Goal: Information Seeking & Learning: Learn about a topic

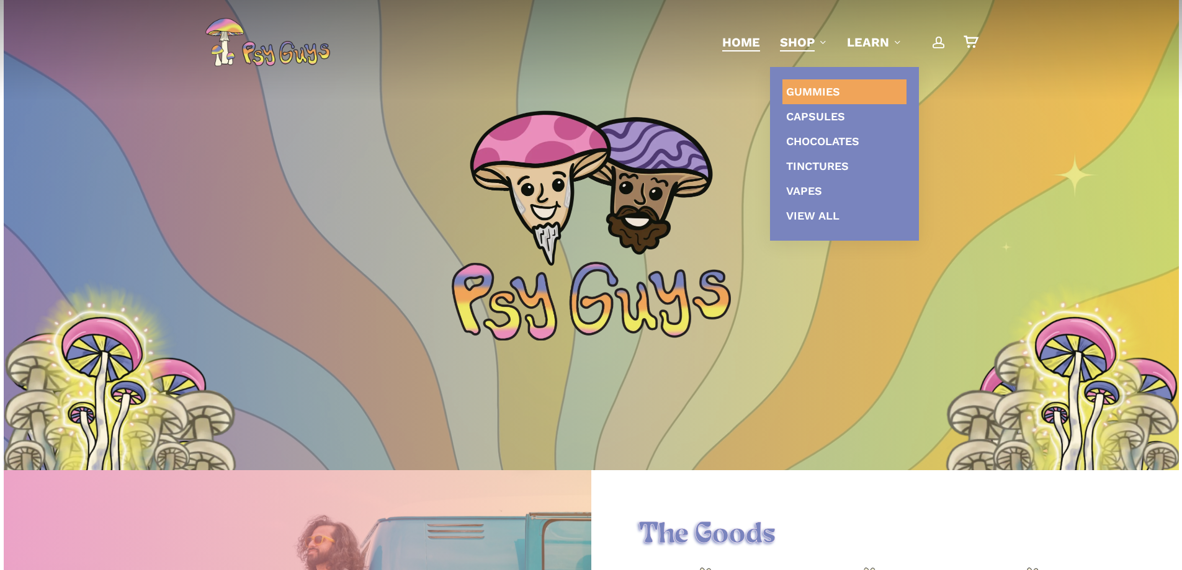
click at [825, 99] on link "Gummies" at bounding box center [844, 91] width 124 height 25
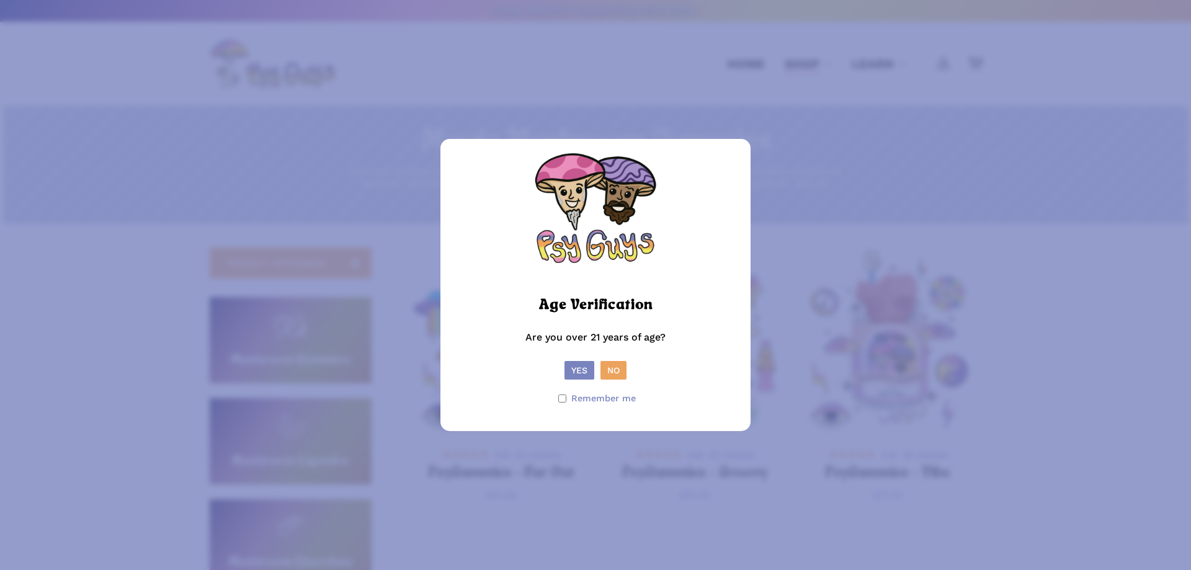
click at [586, 380] on form "Age Verification Are you over 21 years of age? Yes No Remember me" at bounding box center [595, 284] width 285 height 267
click at [586, 379] on button "Yes" at bounding box center [580, 370] width 30 height 19
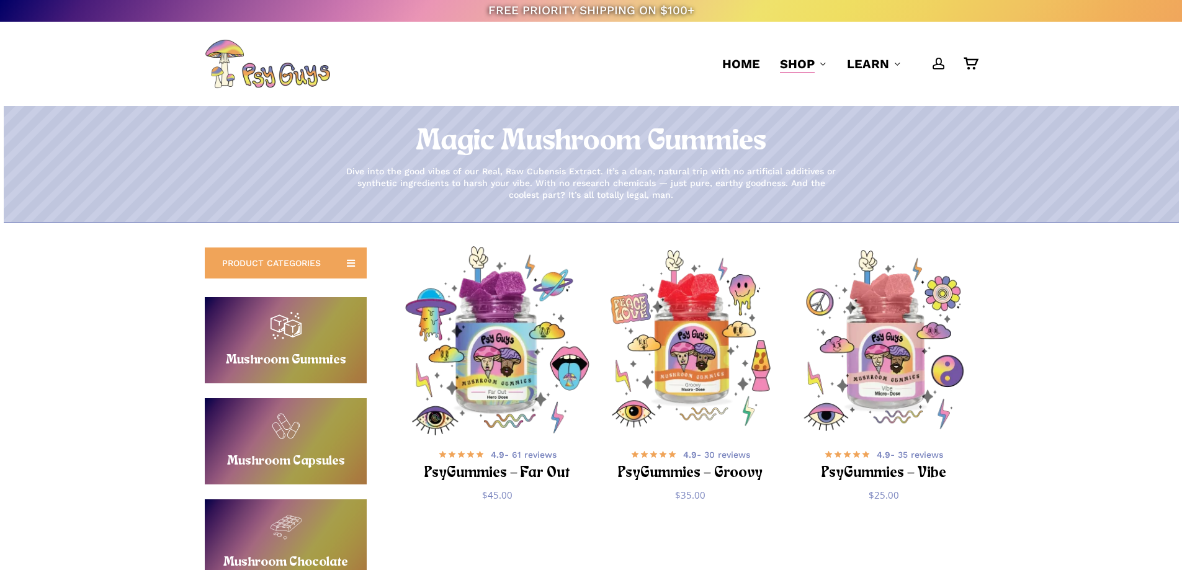
click at [488, 380] on img "PsyGummies - Far Out" at bounding box center [497, 340] width 189 height 189
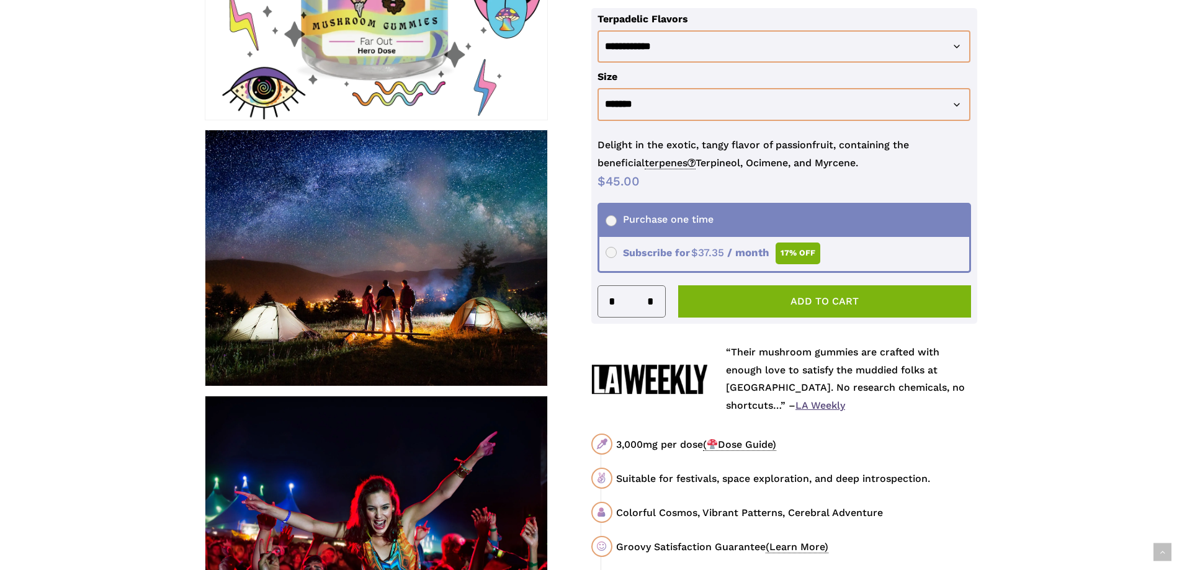
scroll to position [372, 0]
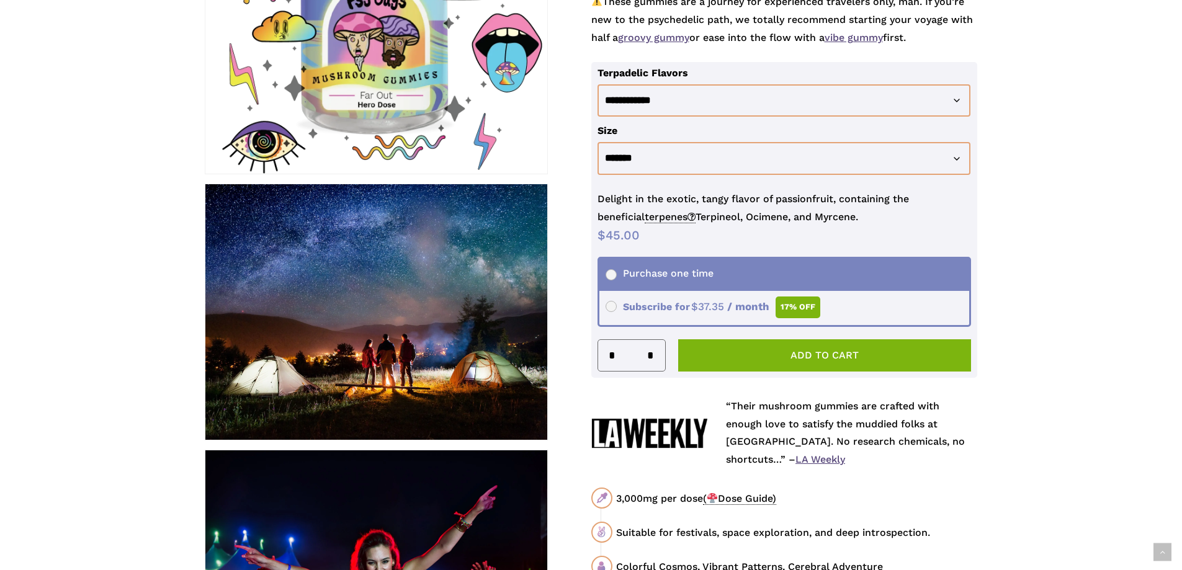
click at [655, 37] on link "groovy gummy" at bounding box center [653, 38] width 71 height 12
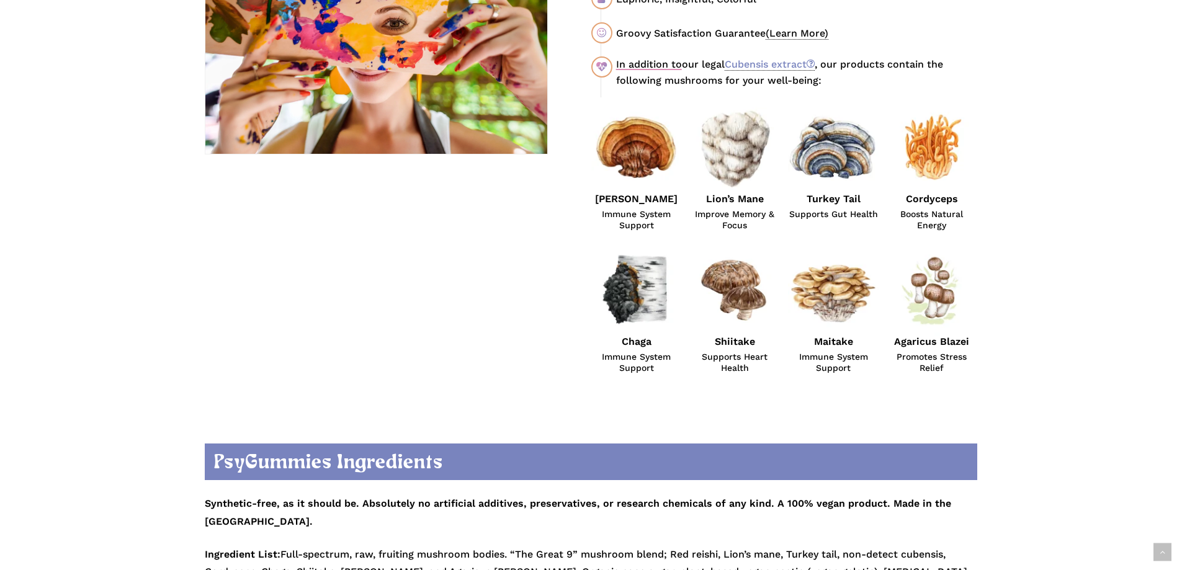
scroll to position [807, 0]
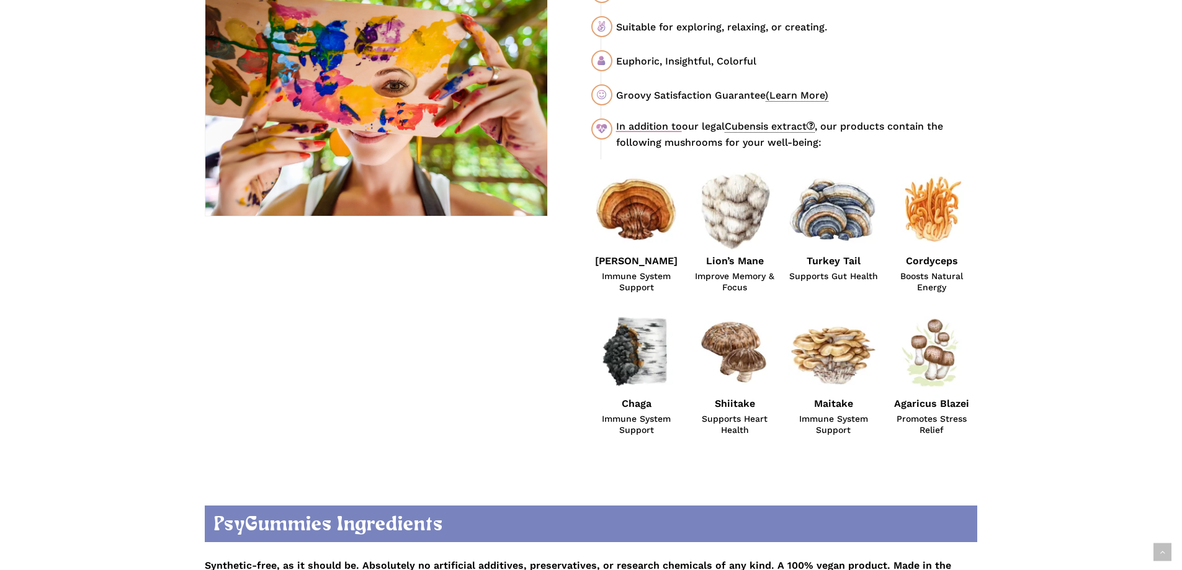
click at [794, 124] on link "Cubensis extract" at bounding box center [770, 126] width 90 height 12
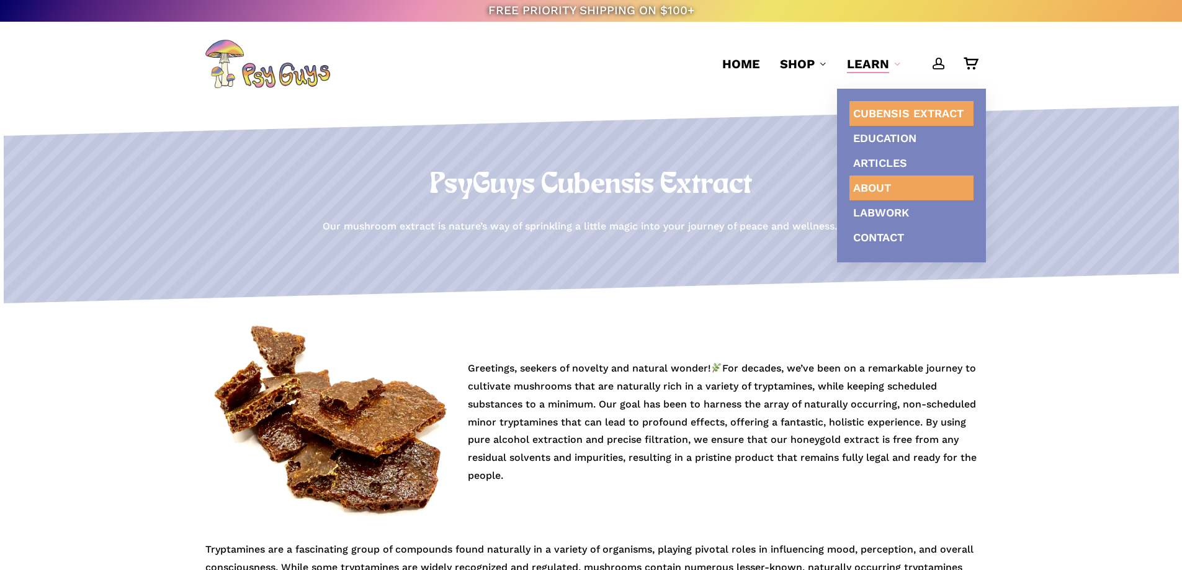
click at [909, 189] on link "About" at bounding box center [911, 188] width 124 height 25
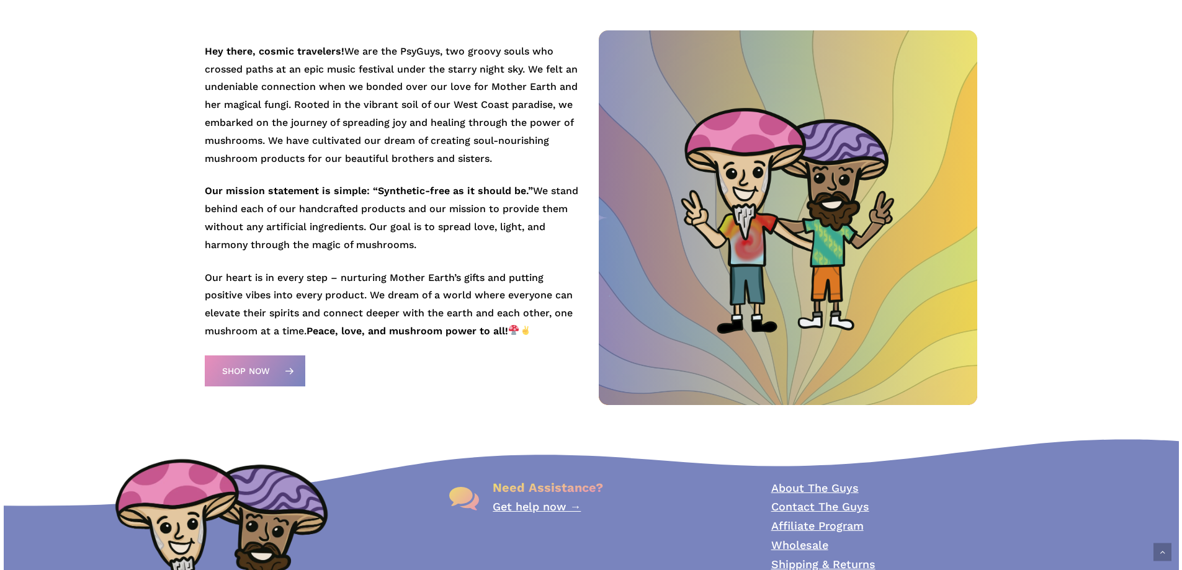
scroll to position [458, 0]
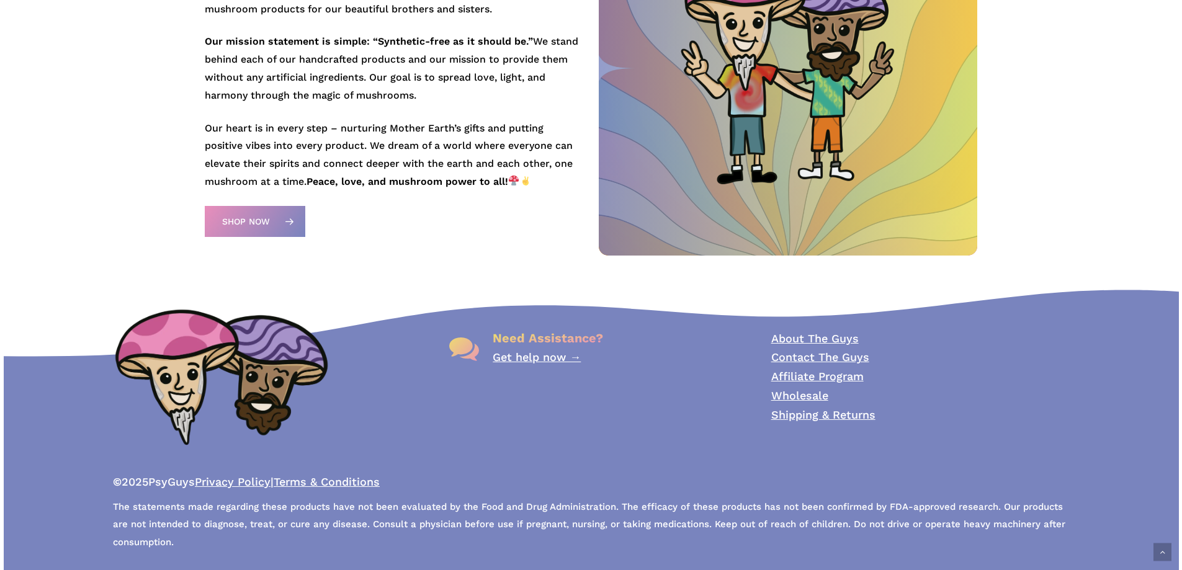
click at [854, 416] on link "Shipping & Returns" at bounding box center [823, 414] width 104 height 13
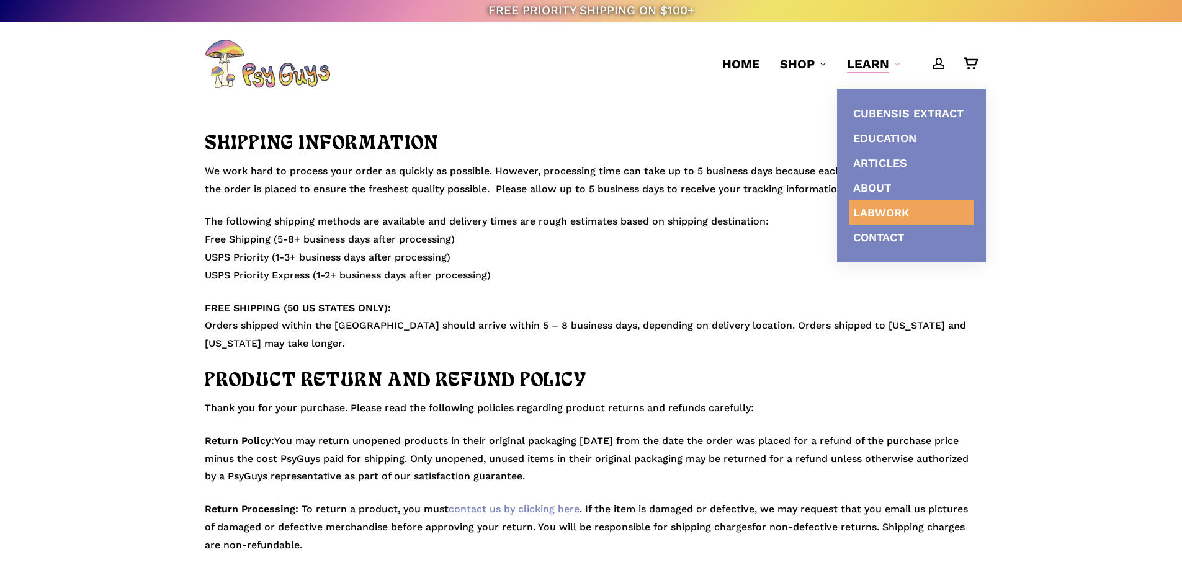
click at [882, 208] on span "Labwork" at bounding box center [881, 212] width 56 height 13
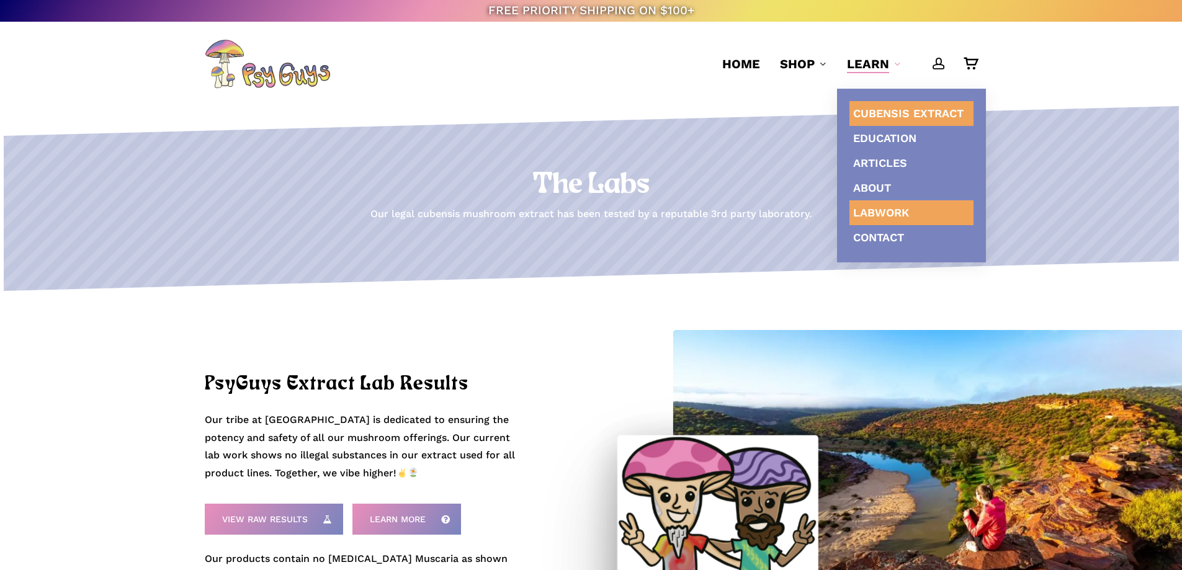
click at [902, 117] on span "Cubensis Extract" at bounding box center [908, 113] width 110 height 13
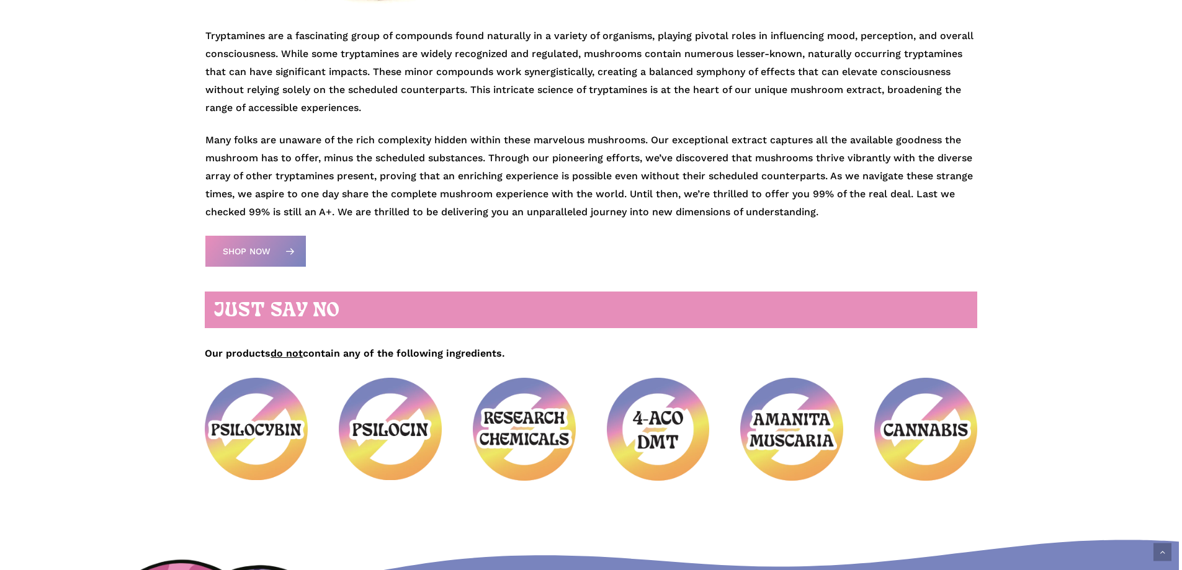
scroll to position [496, 0]
